Goal: Find specific page/section: Find specific page/section

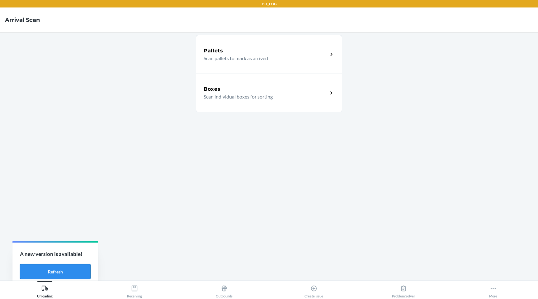
click at [73, 267] on button "Refresh" at bounding box center [55, 271] width 71 height 15
